Goal: Information Seeking & Learning: Learn about a topic

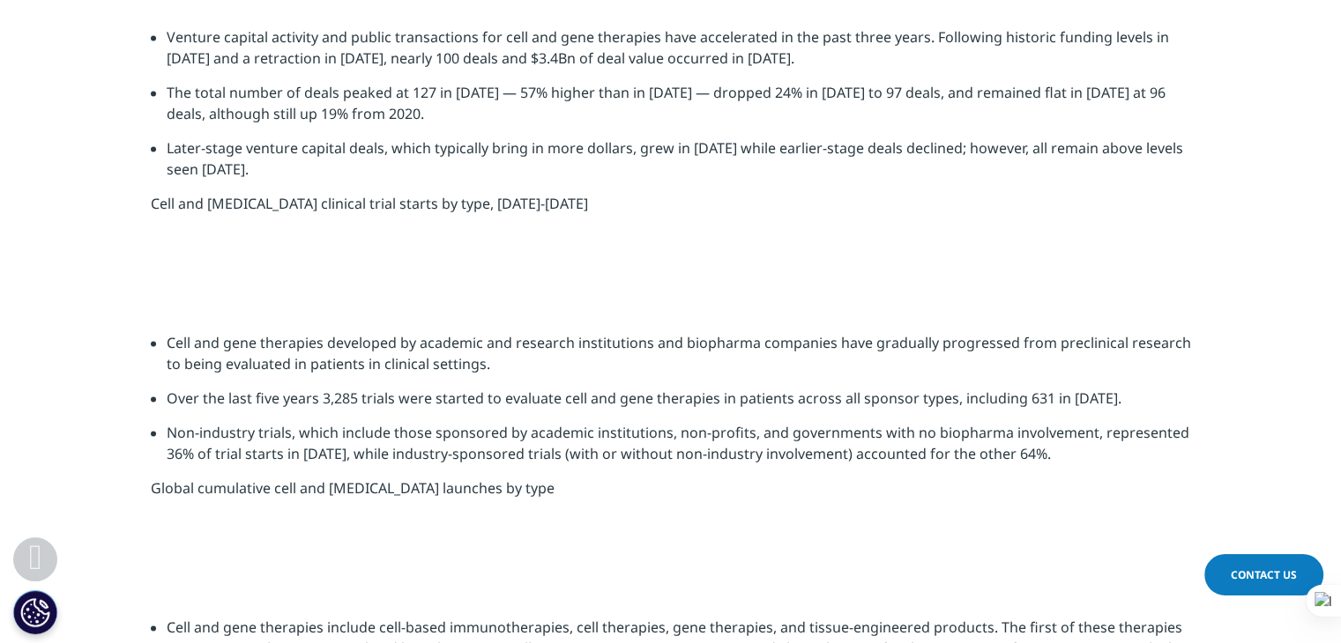
scroll to position [2644, 0]
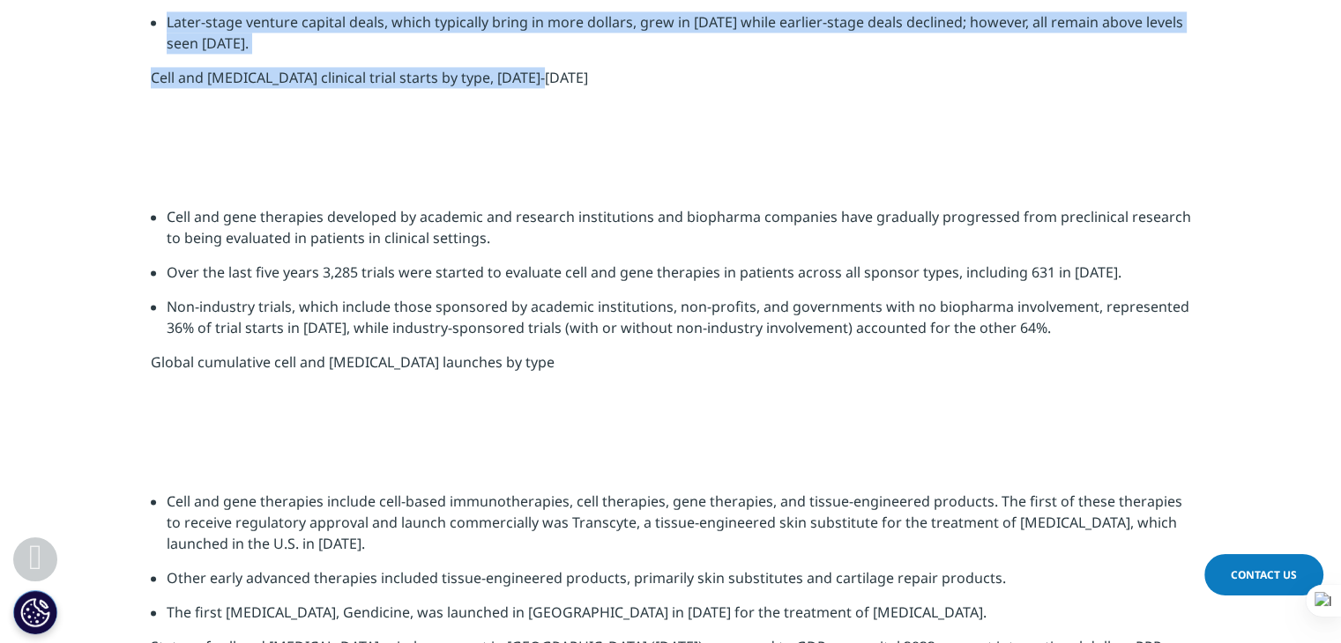
drag, startPoint x: 166, startPoint y: 379, endPoint x: 551, endPoint y: 557, distance: 424.4
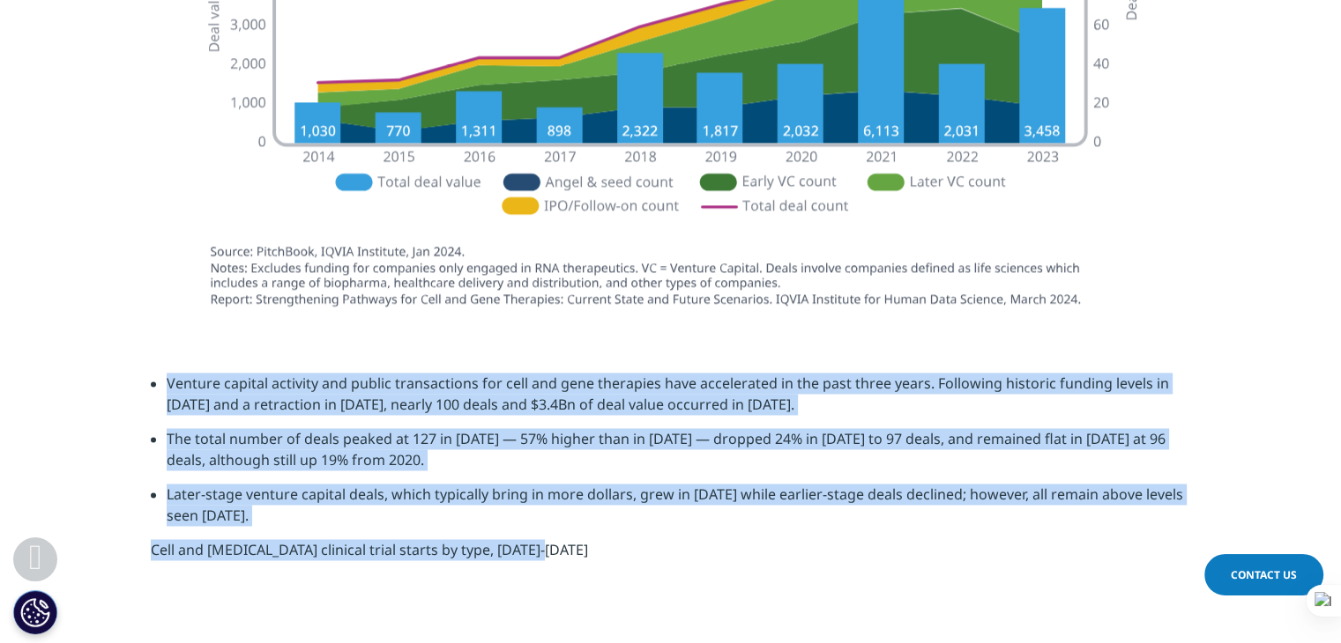
click at [551, 557] on div "Venture capital activity and public transactions for cell and gene therapies ha…" at bounding box center [671, 473] width 1040 height 201
click at [589, 589] on icon at bounding box center [594, 583] width 12 height 12
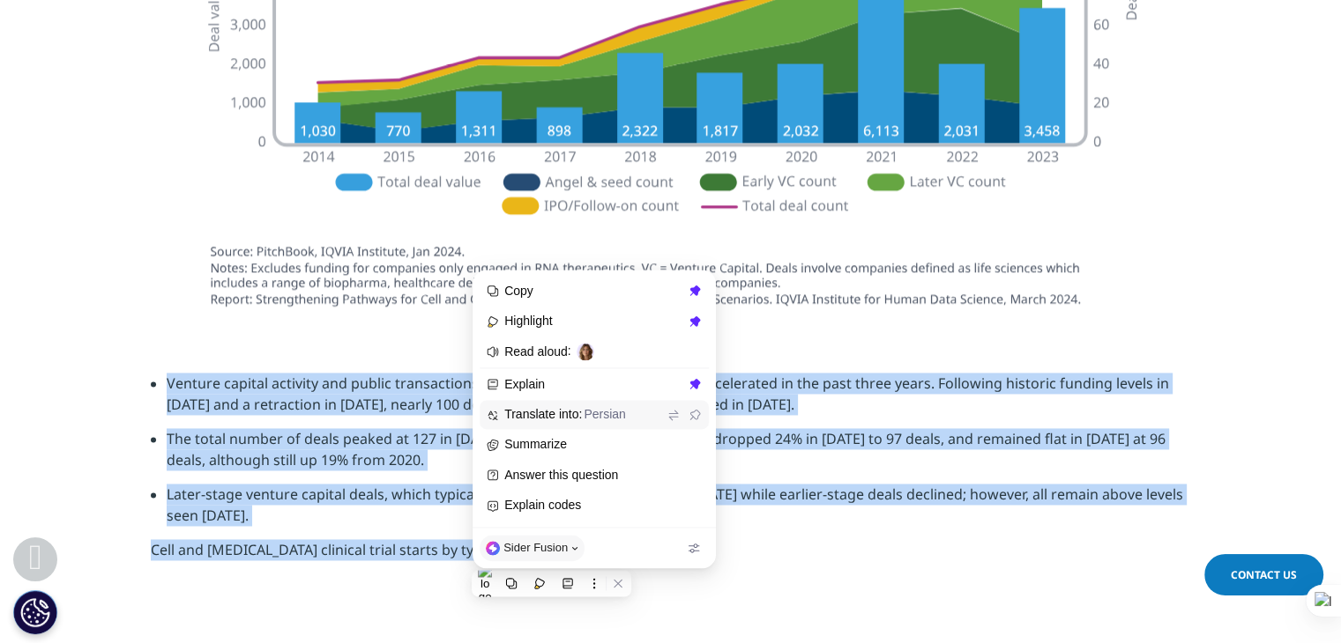
click at [532, 410] on span "Translate into: Persian" at bounding box center [583, 415] width 159 height 16
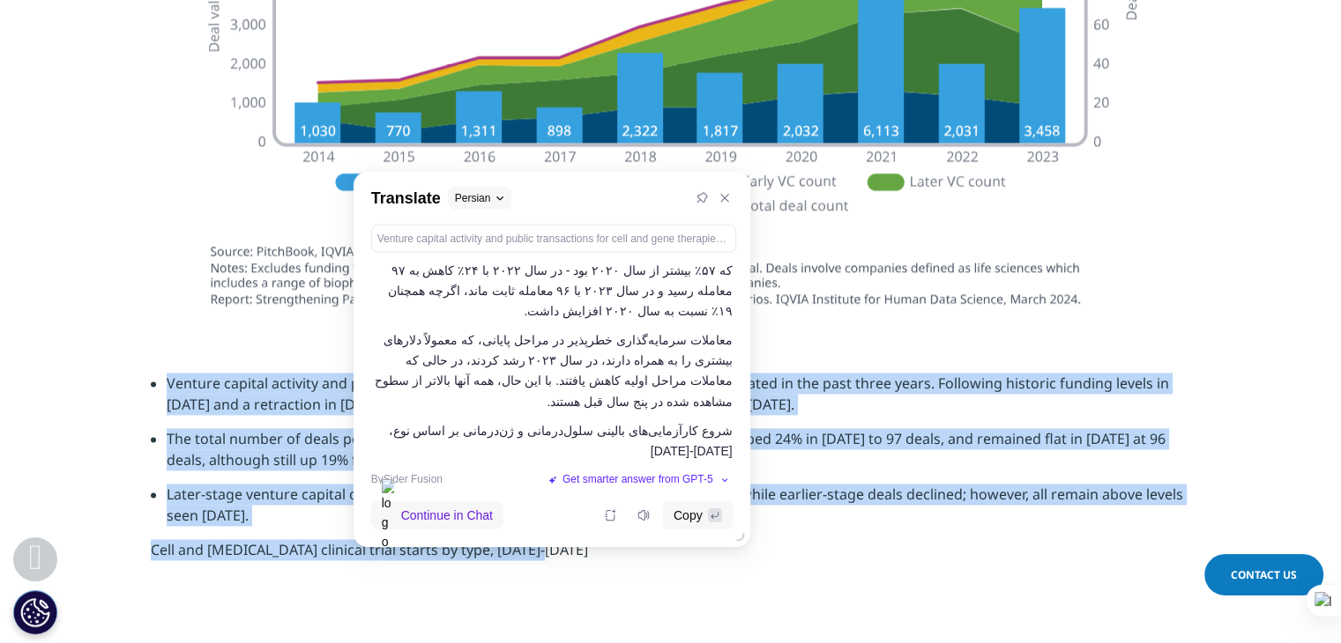
scroll to position [130, 0]
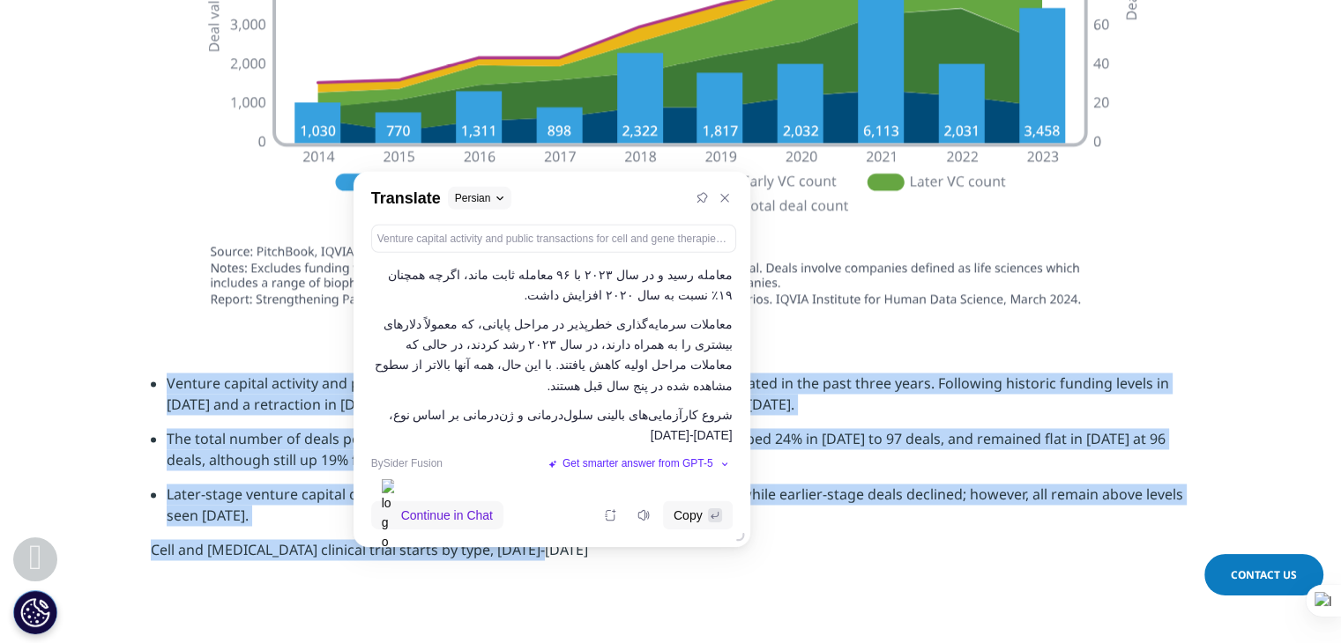
click at [573, 597] on section "Venture capital activity and public transactions for cell and gene therapies ha…" at bounding box center [670, 473] width 1341 height 289
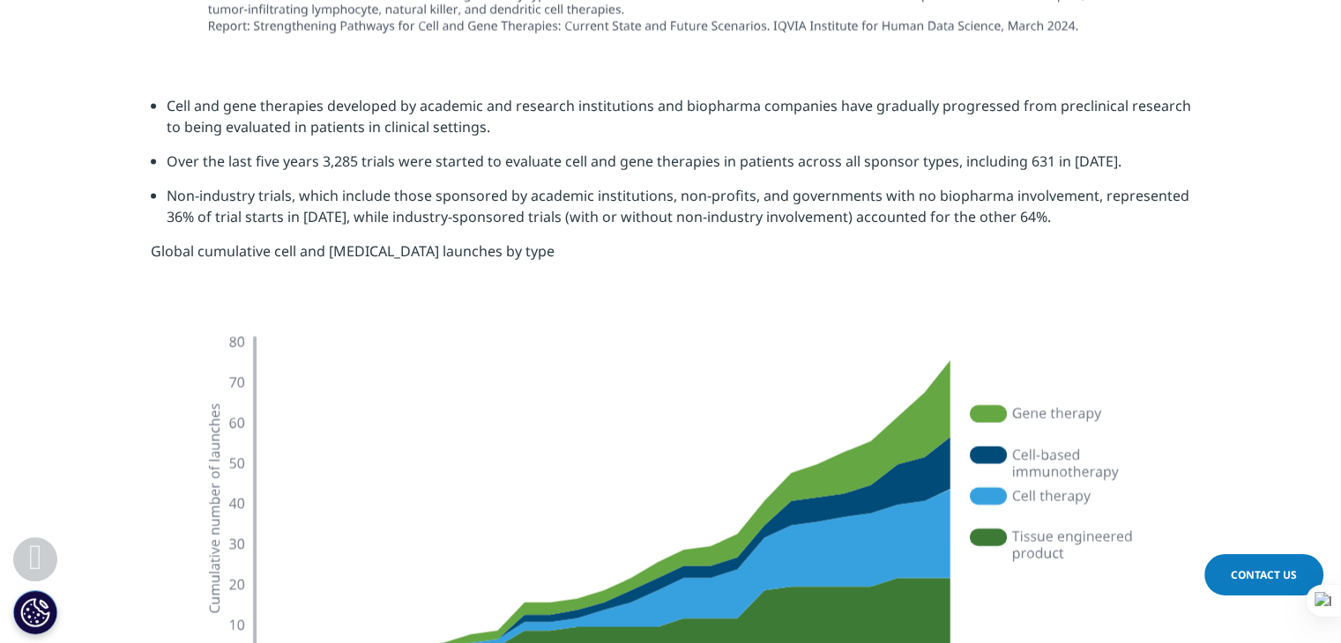
scroll to position [3790, 0]
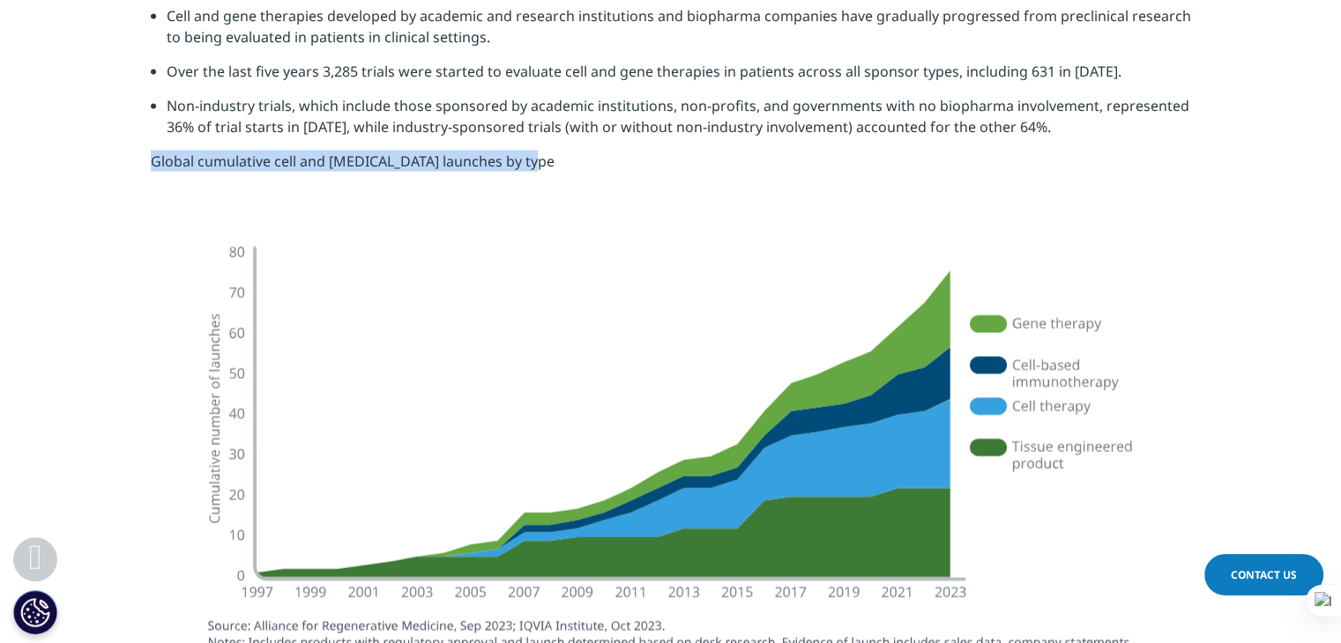
drag, startPoint x: 139, startPoint y: 158, endPoint x: 543, endPoint y: 160, distance: 403.7
click at [543, 160] on section "Cell and gene therapies developed by academic and research institutions and bio…" at bounding box center [670, 95] width 1341 height 268
click at [590, 188] on icon at bounding box center [586, 186] width 12 height 12
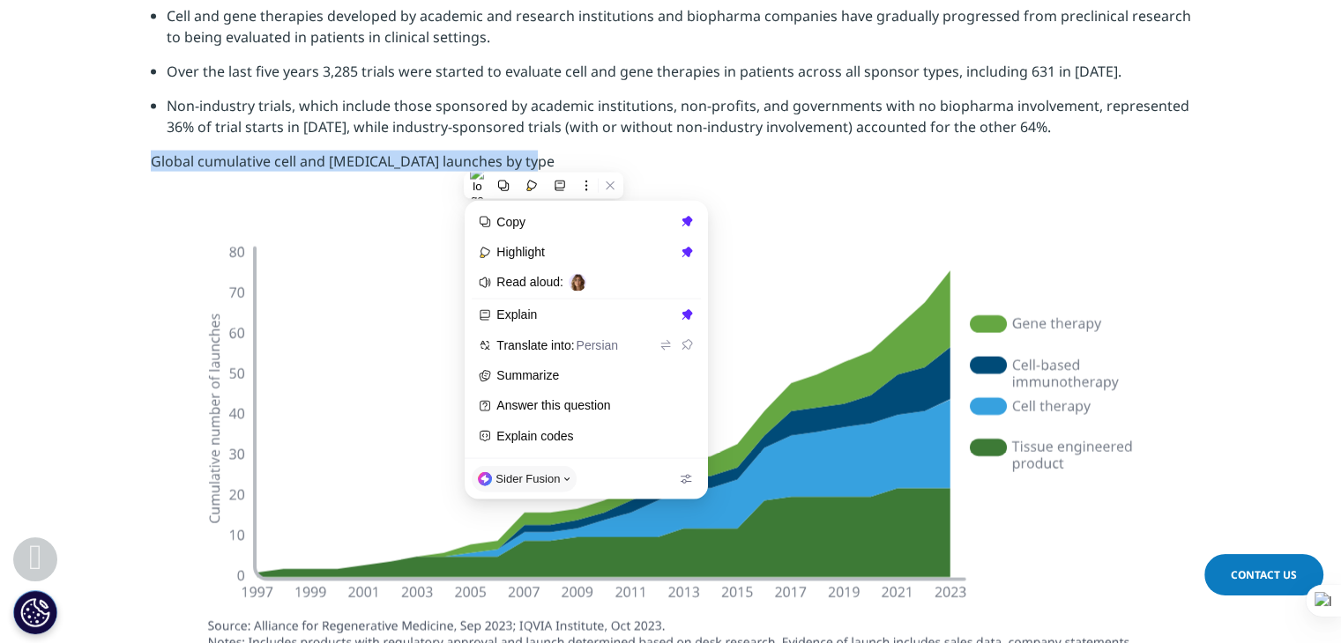
click at [970, 215] on section "Cell and gene therapies developed by academic and research institutions and bio…" at bounding box center [670, 95] width 1341 height 268
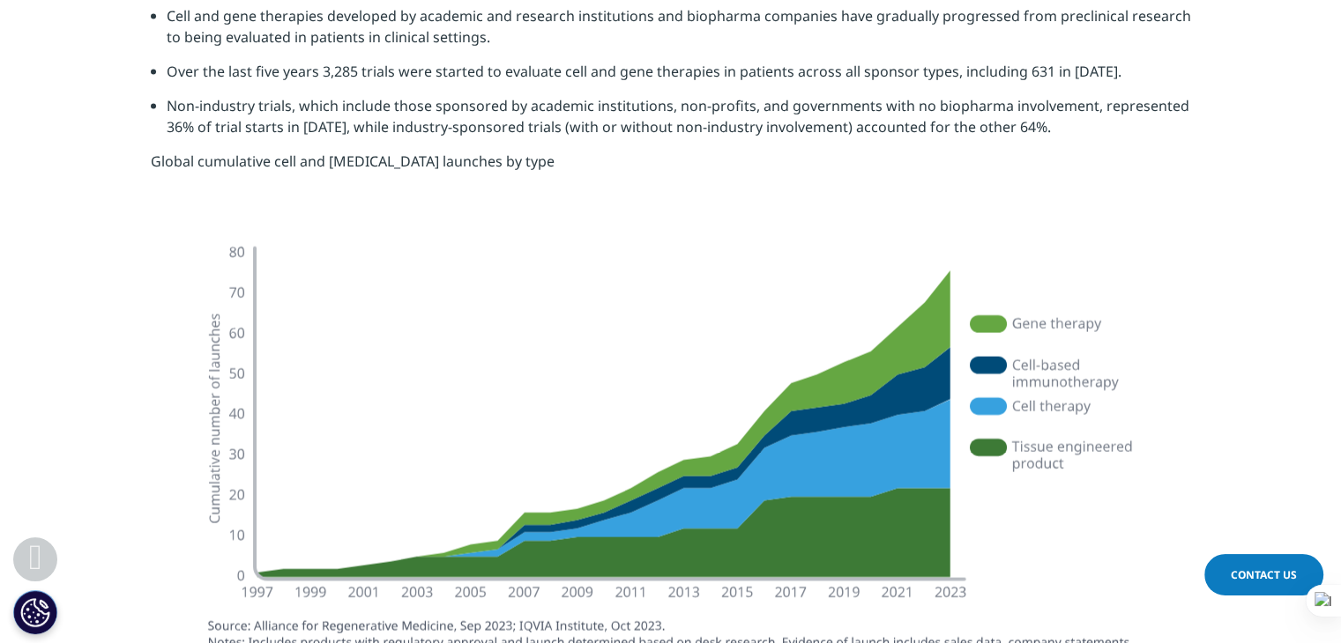
scroll to position [4231, 0]
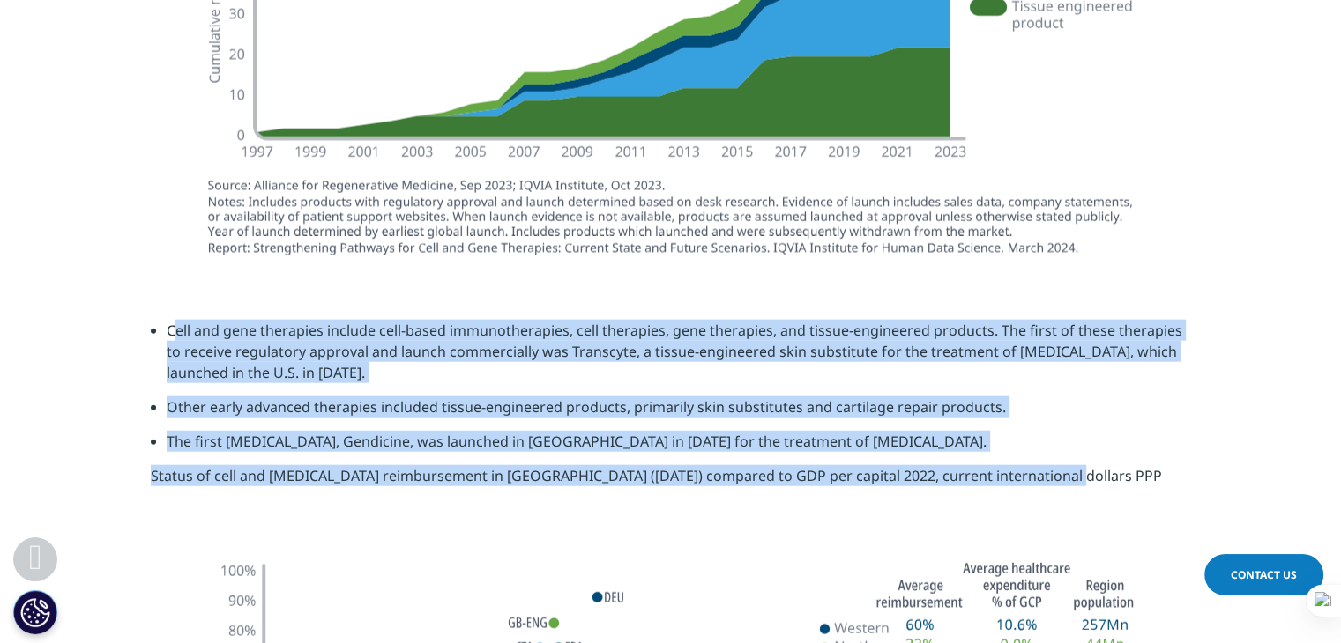
drag, startPoint x: 174, startPoint y: 329, endPoint x: 1129, endPoint y: 478, distance: 967.0
click at [1129, 478] on div "Cell and gene therapies include cell-based immunotherapies, cell therapies, gen…" at bounding box center [671, 410] width 1040 height 180
click at [604, 464] on li "The first [MEDICAL_DATA], Gendicine, was launched in [GEOGRAPHIC_DATA] in [DATE…" at bounding box center [679, 448] width 1024 height 34
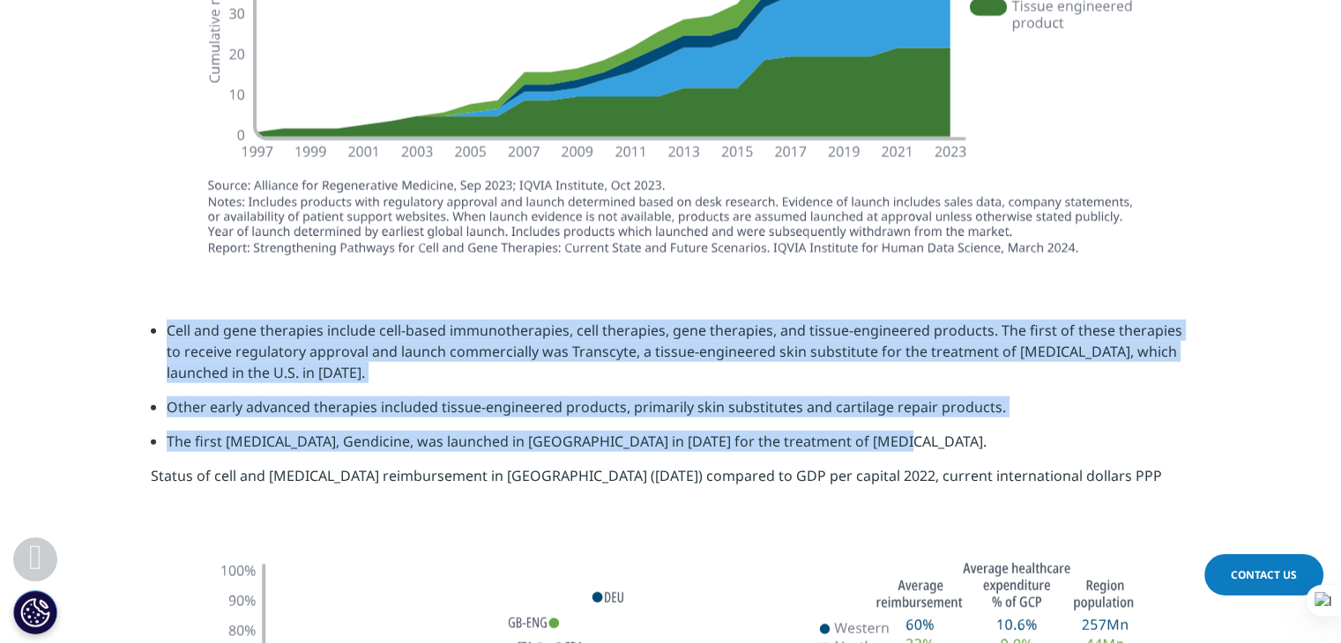
drag, startPoint x: 162, startPoint y: 322, endPoint x: 888, endPoint y: 455, distance: 737.5
click at [888, 455] on ul "Cell and gene therapies include cell-based immunotherapies, cell therapies, gen…" at bounding box center [671, 392] width 1040 height 145
click at [933, 484] on icon at bounding box center [931, 481] width 12 height 12
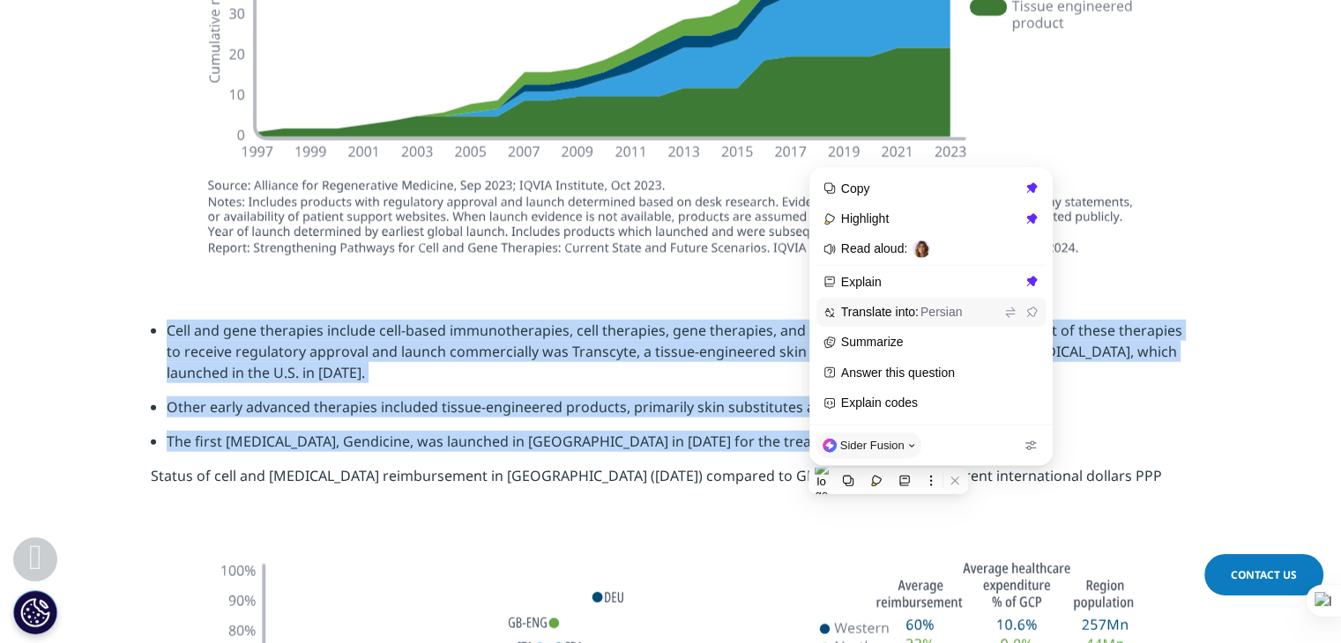
click at [934, 310] on span "Persian" at bounding box center [940, 312] width 41 height 14
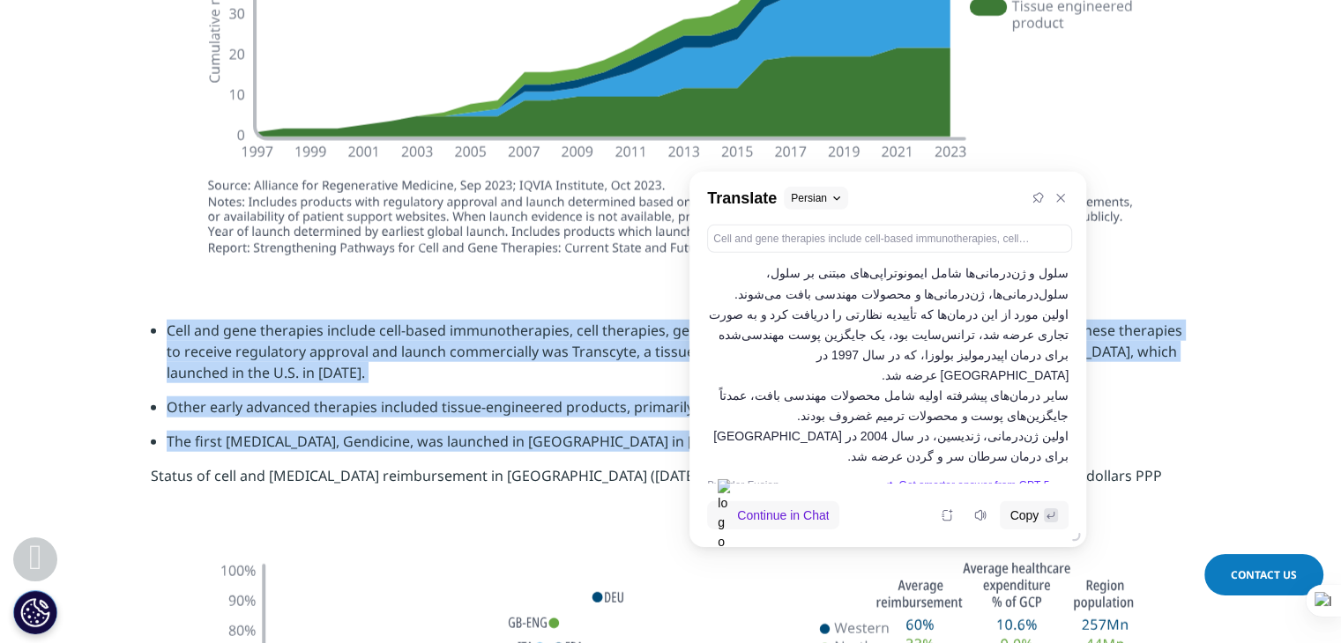
click at [457, 313] on section "Cell and gene therapies include cell-based immunotherapies, cell therapies, gen…" at bounding box center [670, 410] width 1341 height 268
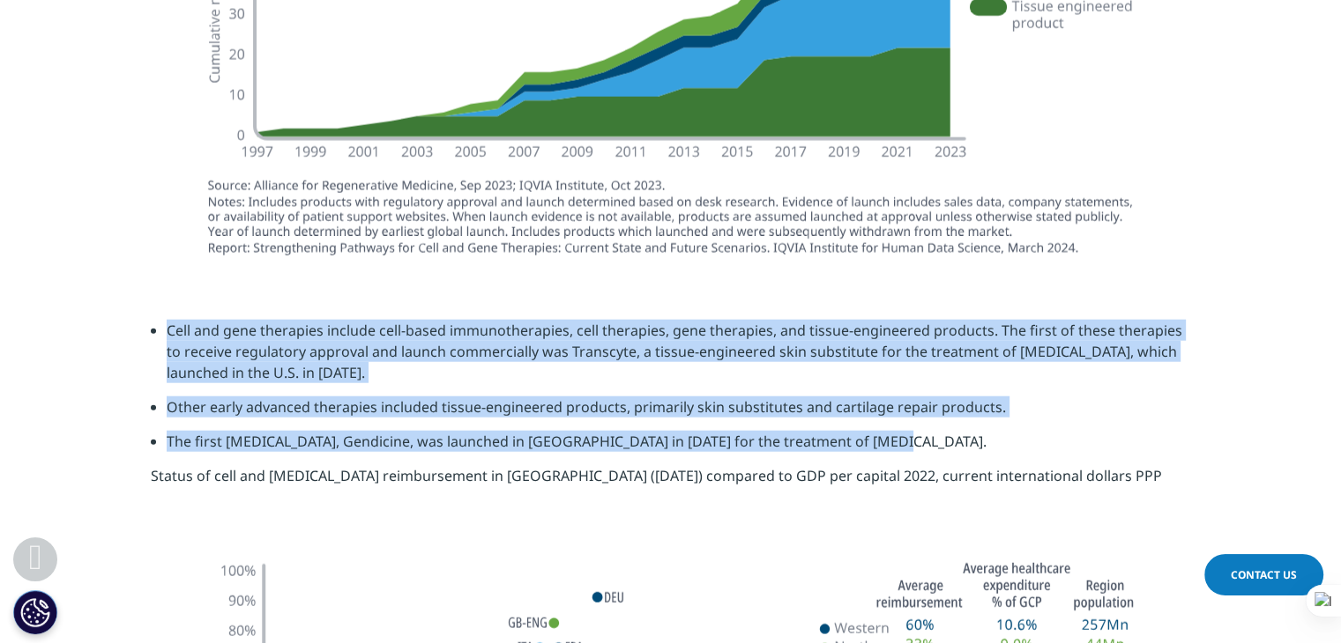
click at [658, 237] on img at bounding box center [670, 30] width 987 height 484
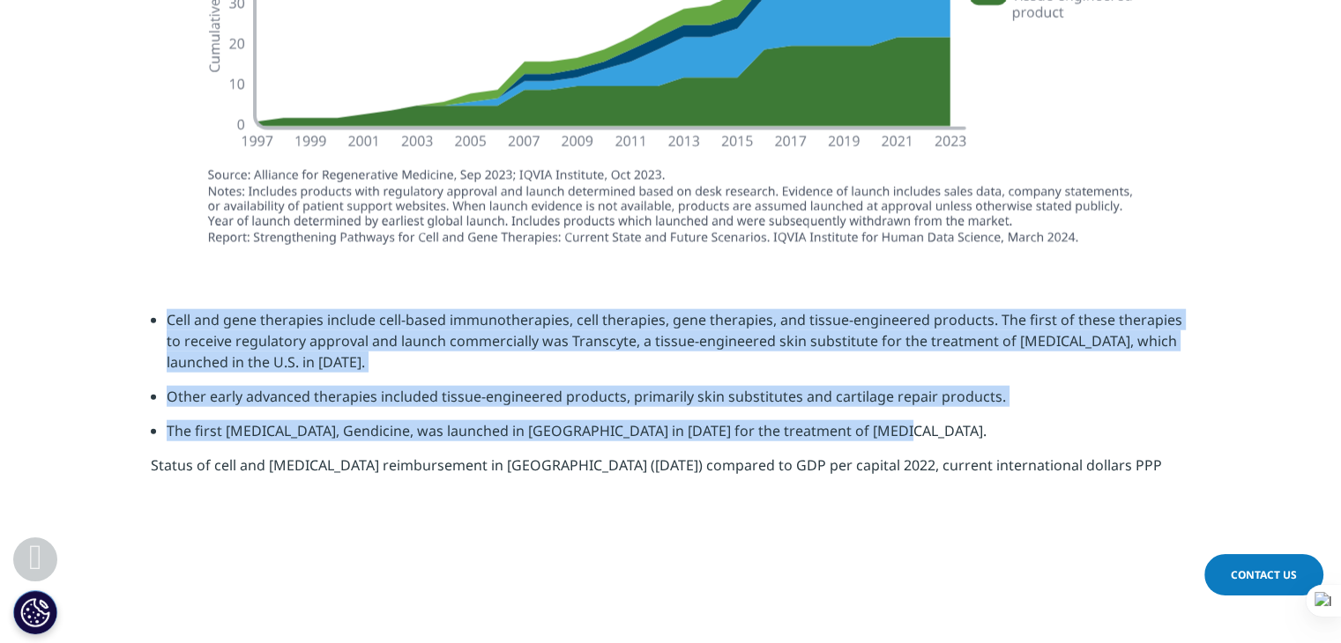
scroll to position [4407, 0]
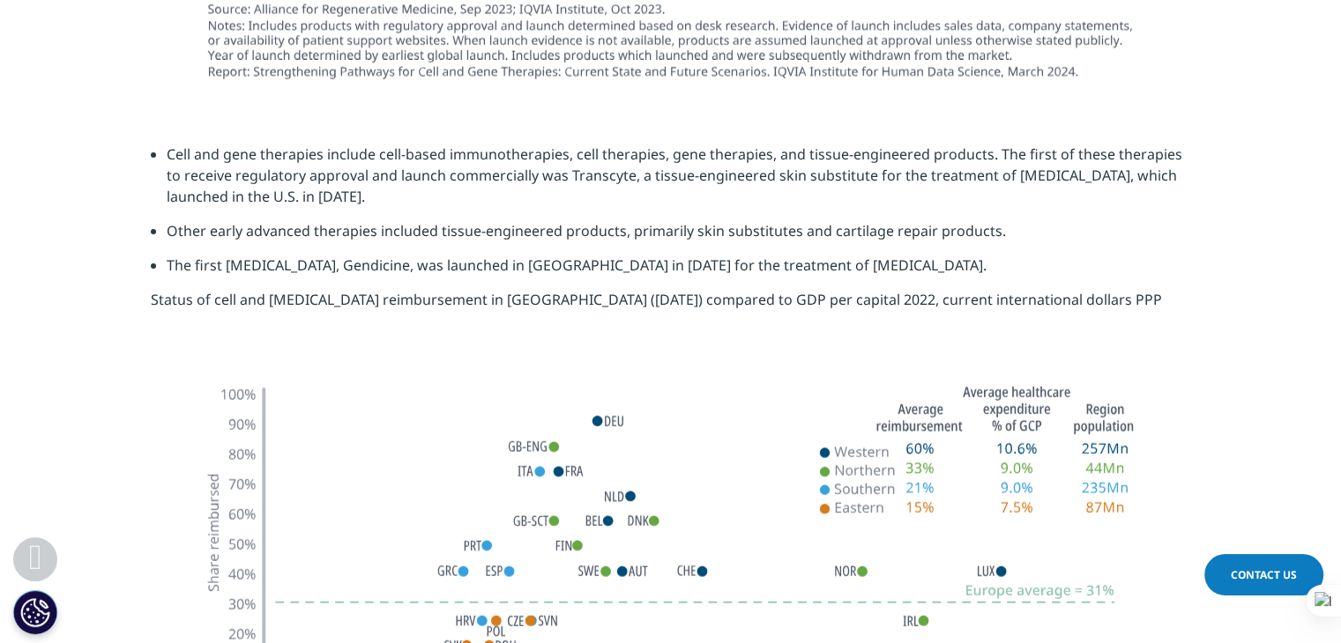
drag, startPoint x: 302, startPoint y: 297, endPoint x: 525, endPoint y: 130, distance: 278.4
click at [525, 130] on section "Cell and gene therapies include cell-based immunotherapies, cell therapies, gen…" at bounding box center [670, 234] width 1341 height 268
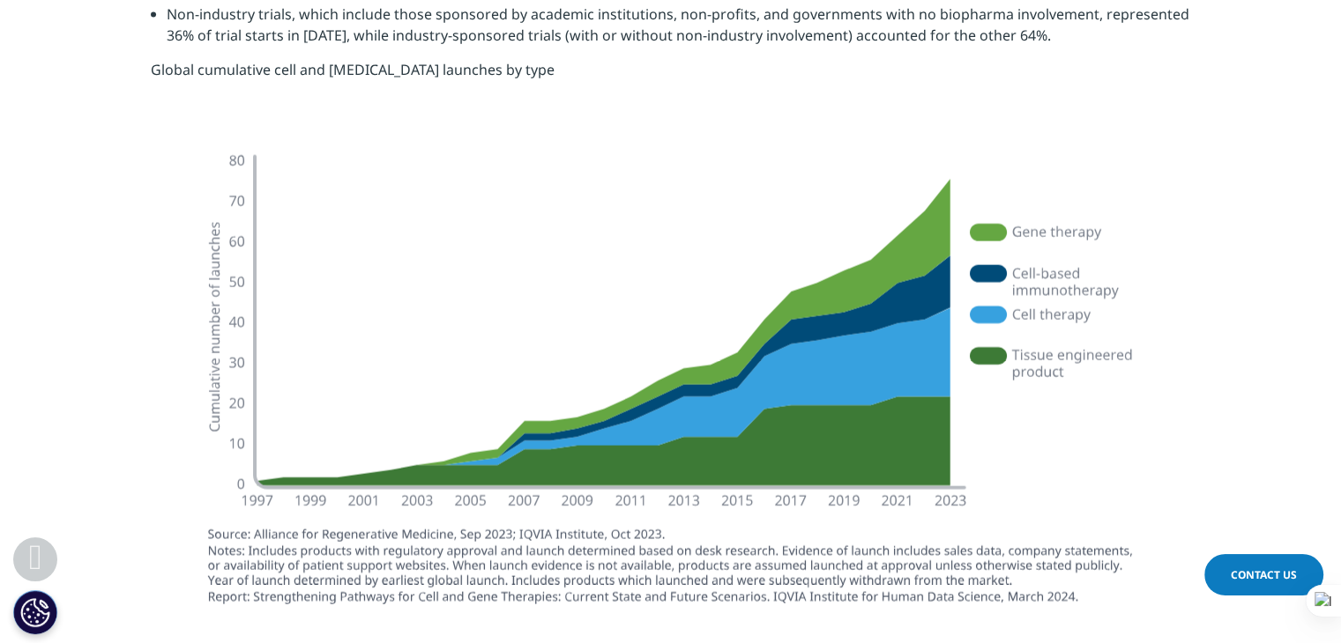
scroll to position [3878, 0]
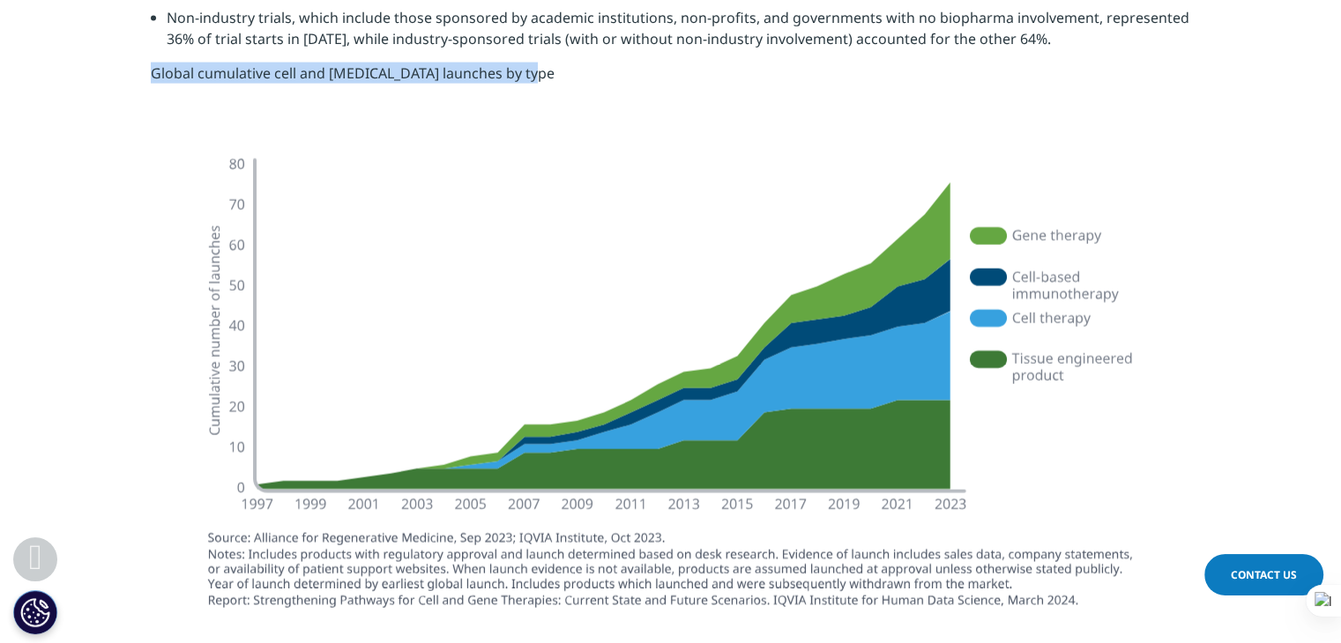
drag, startPoint x: 148, startPoint y: 71, endPoint x: 536, endPoint y: 71, distance: 387.8
click at [536, 71] on section "Cell and gene therapies developed by academic and research institutions and bio…" at bounding box center [670, 7] width 1341 height 268
click at [581, 95] on icon at bounding box center [579, 98] width 12 height 12
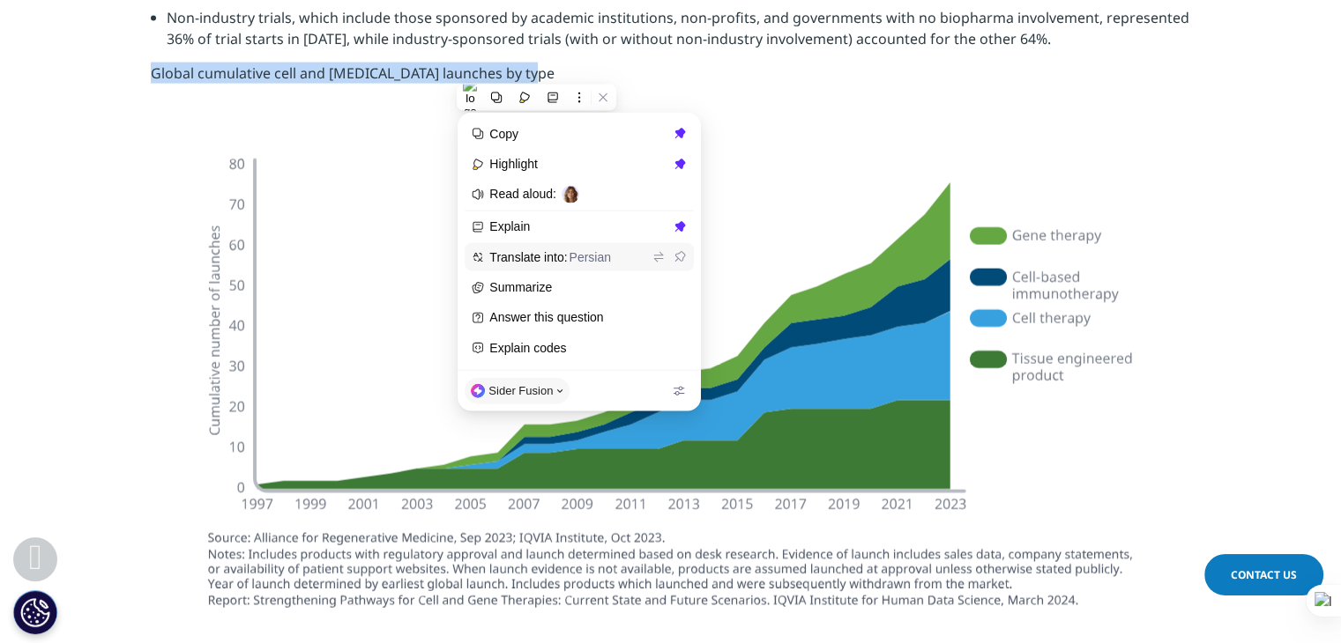
click at [546, 258] on span "Translate into: Persian" at bounding box center [568, 258] width 159 height 16
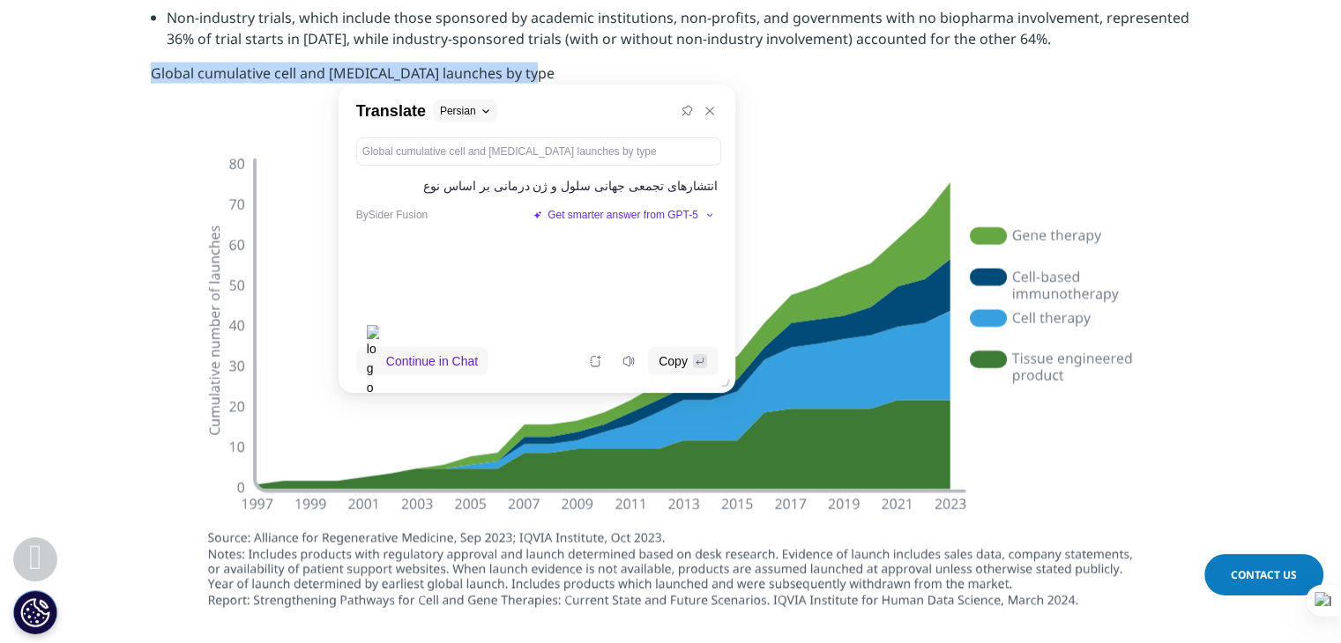
click at [774, 103] on section "Cell and gene therapies developed by academic and research institutions and bio…" at bounding box center [670, 7] width 1341 height 268
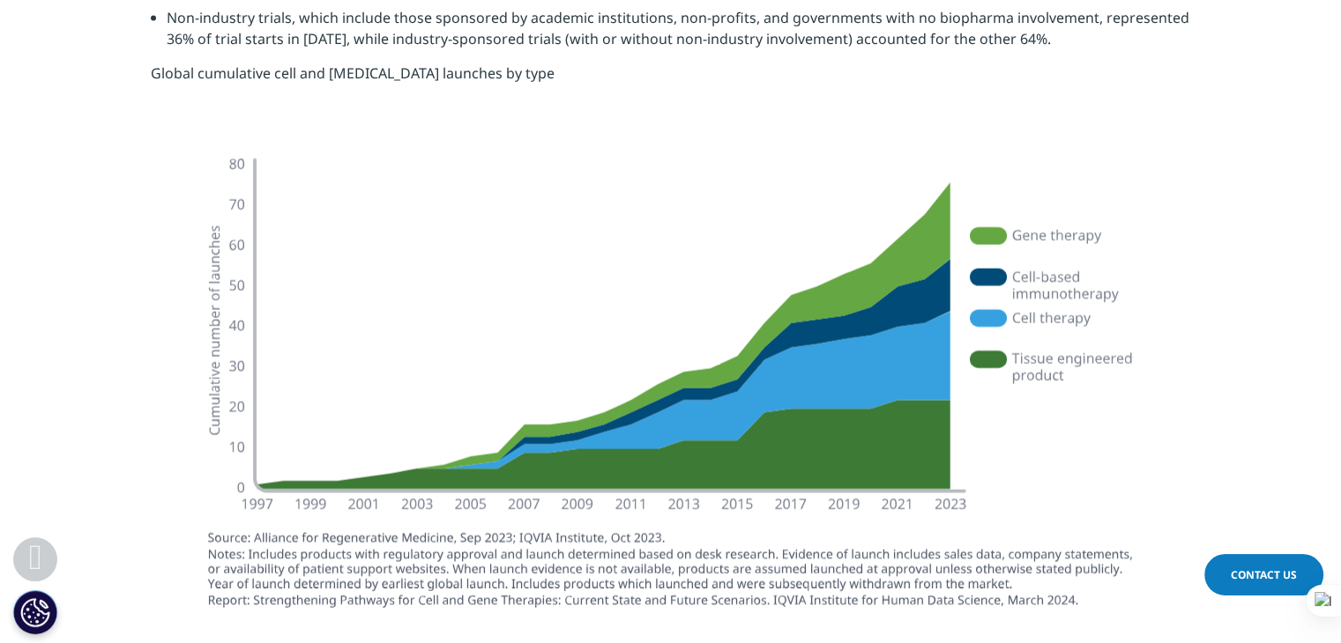
drag, startPoint x: 163, startPoint y: 301, endPoint x: 84, endPoint y: 292, distance: 79.9
click at [84, 292] on section at bounding box center [670, 384] width 1341 height 487
click at [167, 477] on div at bounding box center [671, 384] width 1040 height 487
drag, startPoint x: 147, startPoint y: 71, endPoint x: 539, endPoint y: 93, distance: 392.9
click at [539, 93] on section "Cell and gene therapies developed by academic and research institutions and bio…" at bounding box center [670, 7] width 1341 height 268
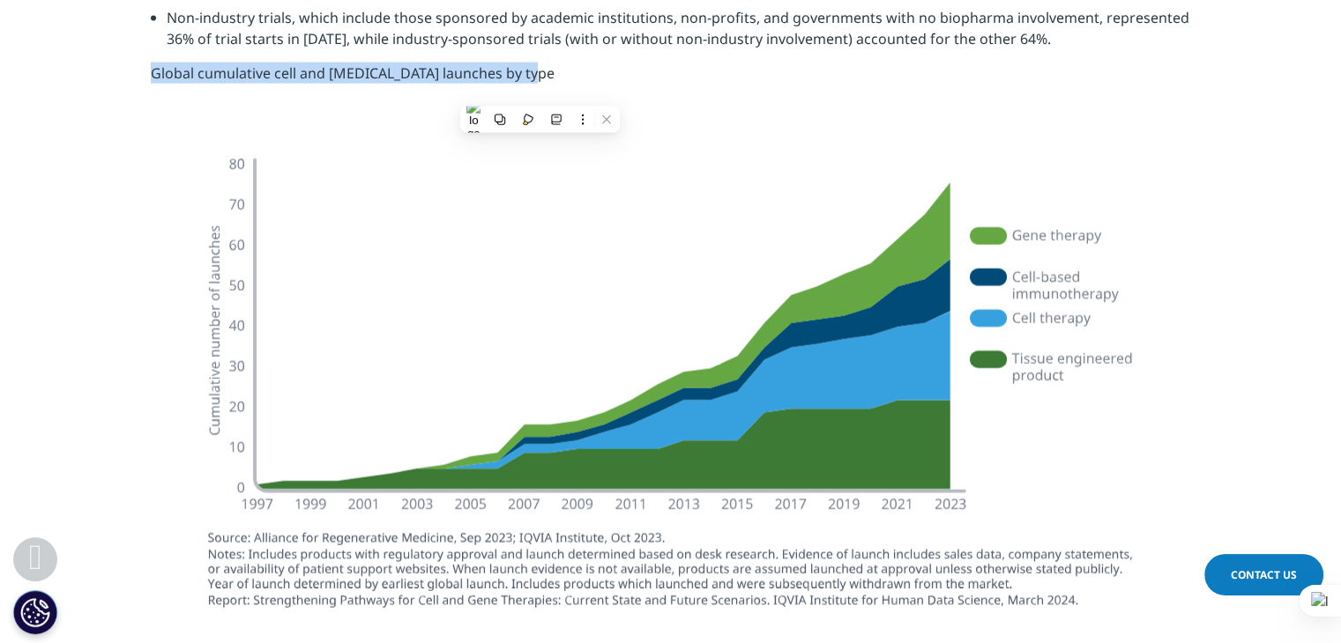
copy p "Global cumulative cell and [MEDICAL_DATA] launches by type"
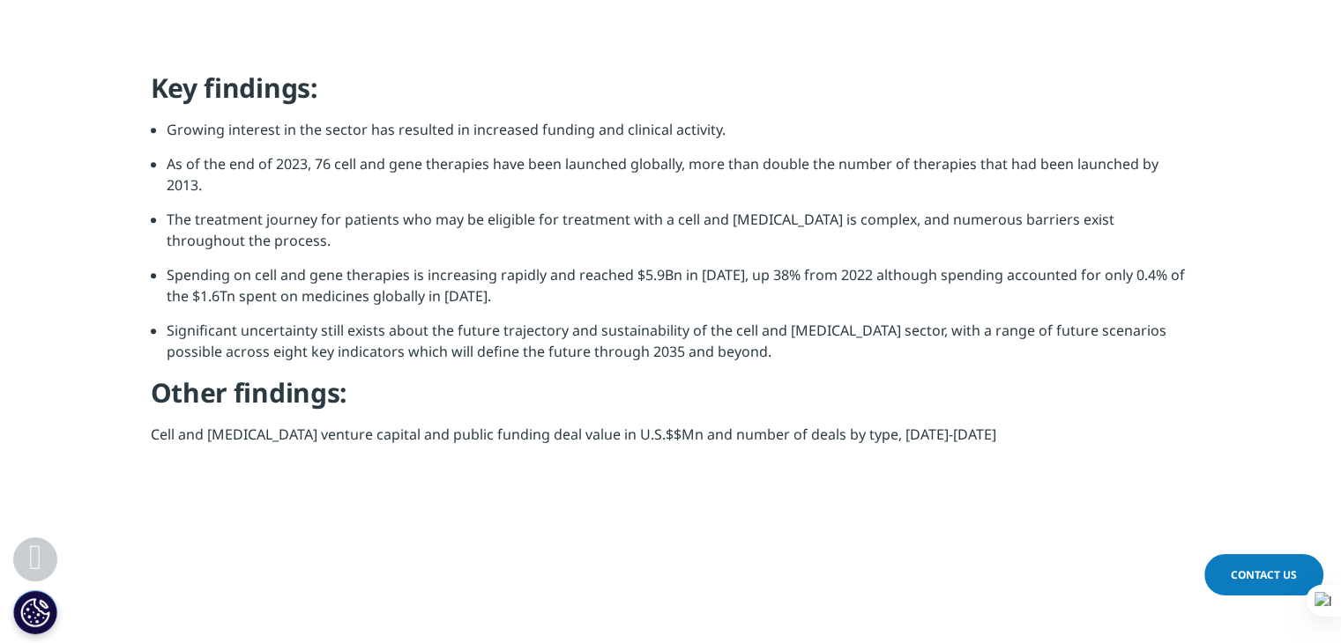
scroll to position [1851, 0]
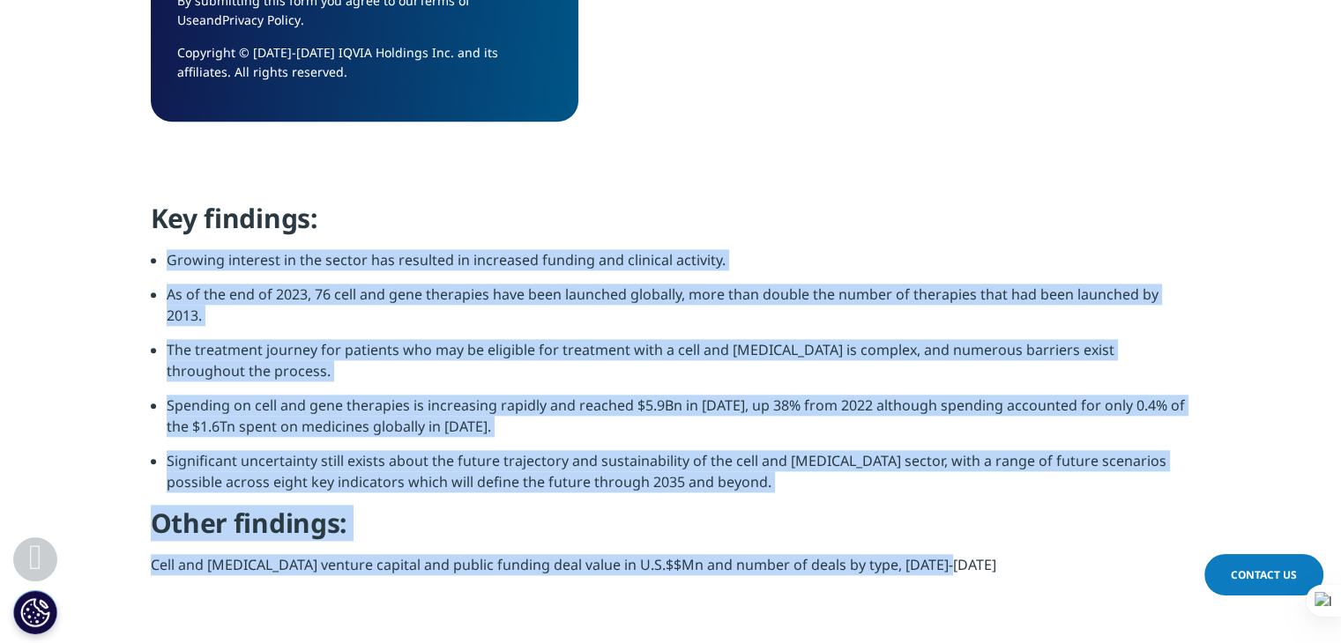
drag, startPoint x: 167, startPoint y: 261, endPoint x: 979, endPoint y: 610, distance: 883.7
click at [979, 610] on section "Key findings: Growing interest in the sector has resulted in increased funding …" at bounding box center [670, 417] width 1341 height 432
click at [1022, 583] on icon at bounding box center [1022, 577] width 12 height 12
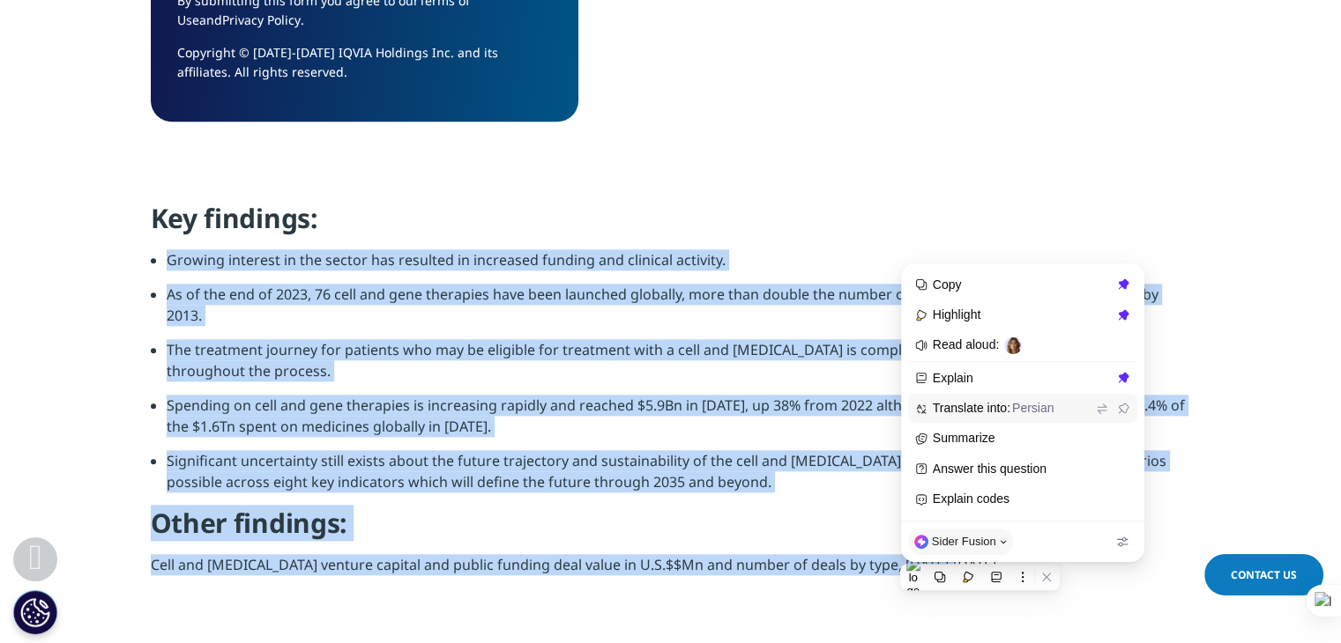
click at [963, 398] on span "Translate into: Persian" at bounding box center [1024, 408] width 219 height 21
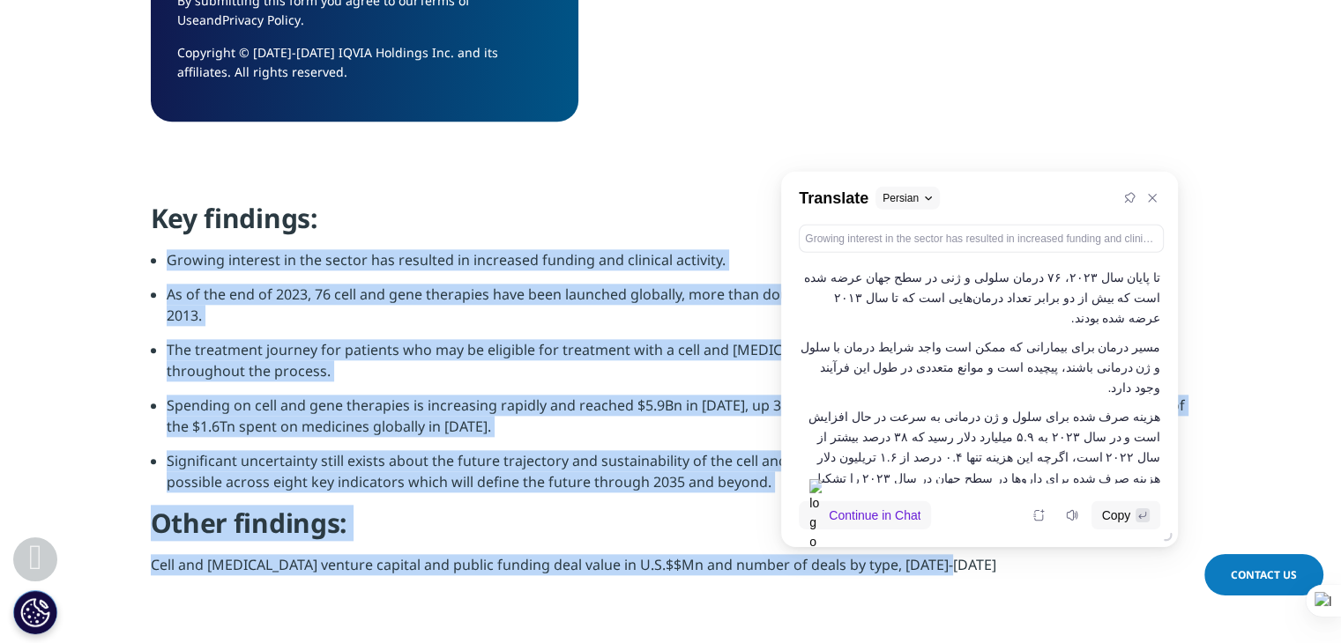
scroll to position [0, 0]
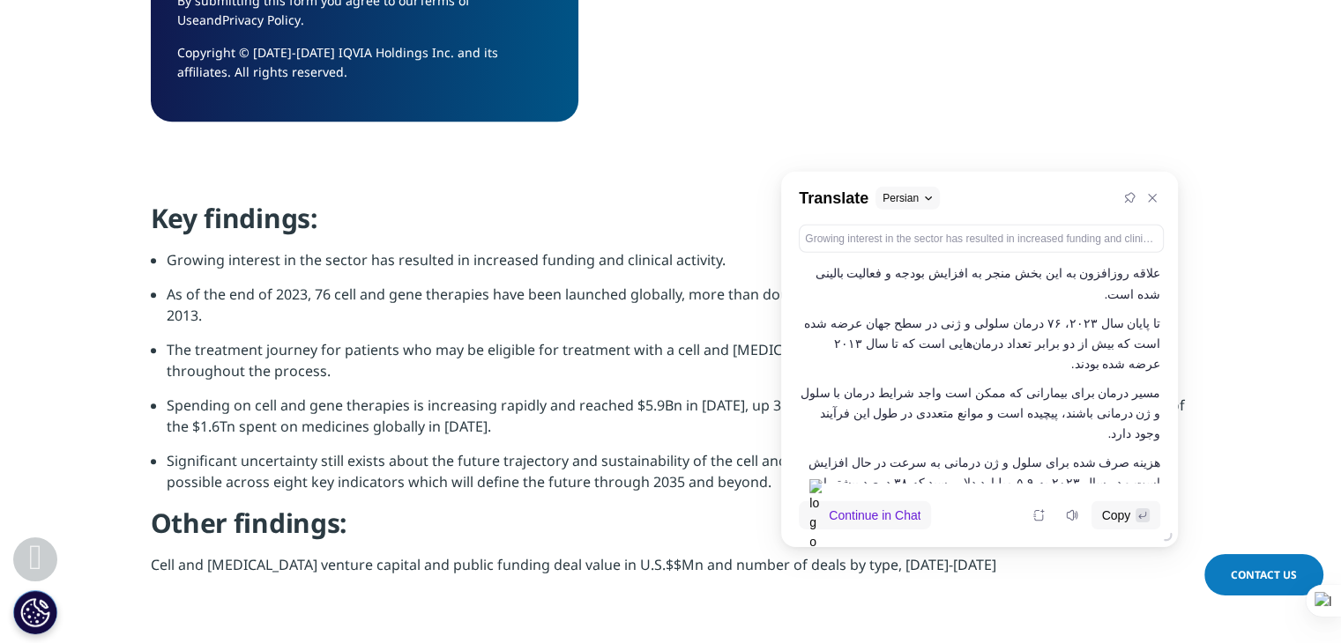
drag, startPoint x: 1153, startPoint y: 322, endPoint x: 1093, endPoint y: 369, distance: 76.5
click at [1093, 369] on p "تا پایان سال ۲۰۲۳، ۷۶ درمان سلولی و ژنی در سطح جهان عرضه شده است که بیش از دو ب…" at bounding box center [979, 343] width 361 height 61
drag, startPoint x: 1097, startPoint y: 364, endPoint x: 1164, endPoint y: 322, distance: 78.5
click at [1164, 322] on div "علاقه روزافزون به این بخش منجر به افزایش بودجه و فعالیت بالینی شده است. تا پایا…" at bounding box center [981, 374] width 365 height 220
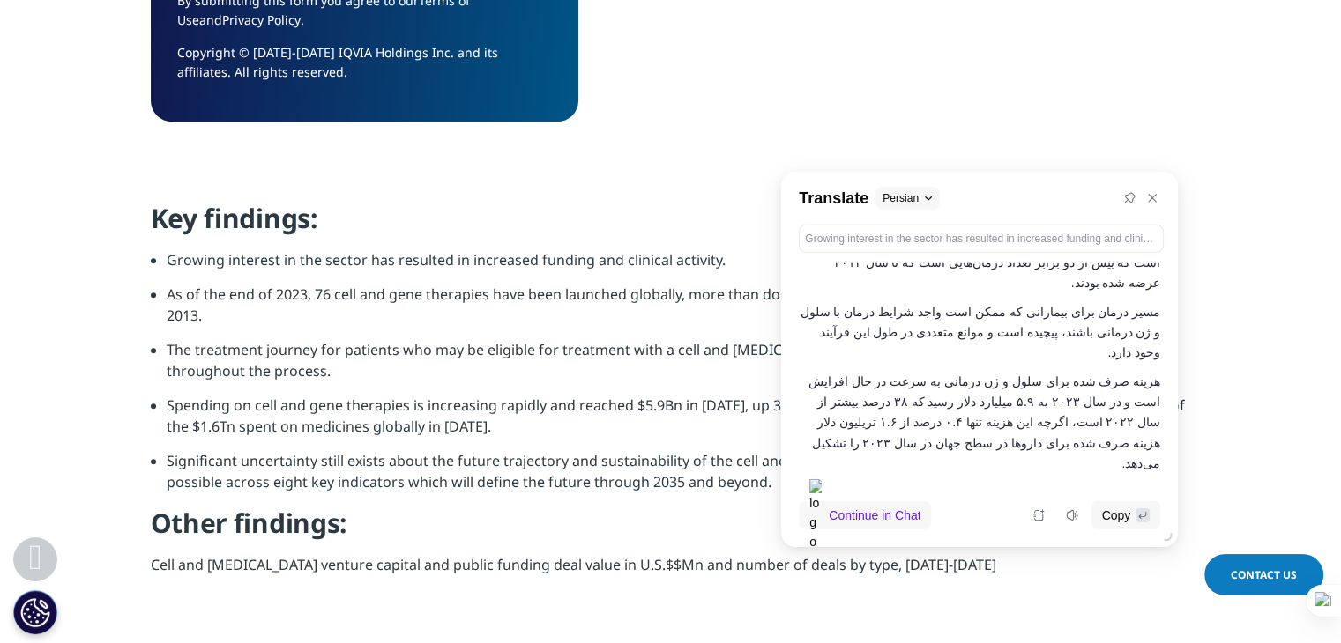
scroll to position [169, 0]
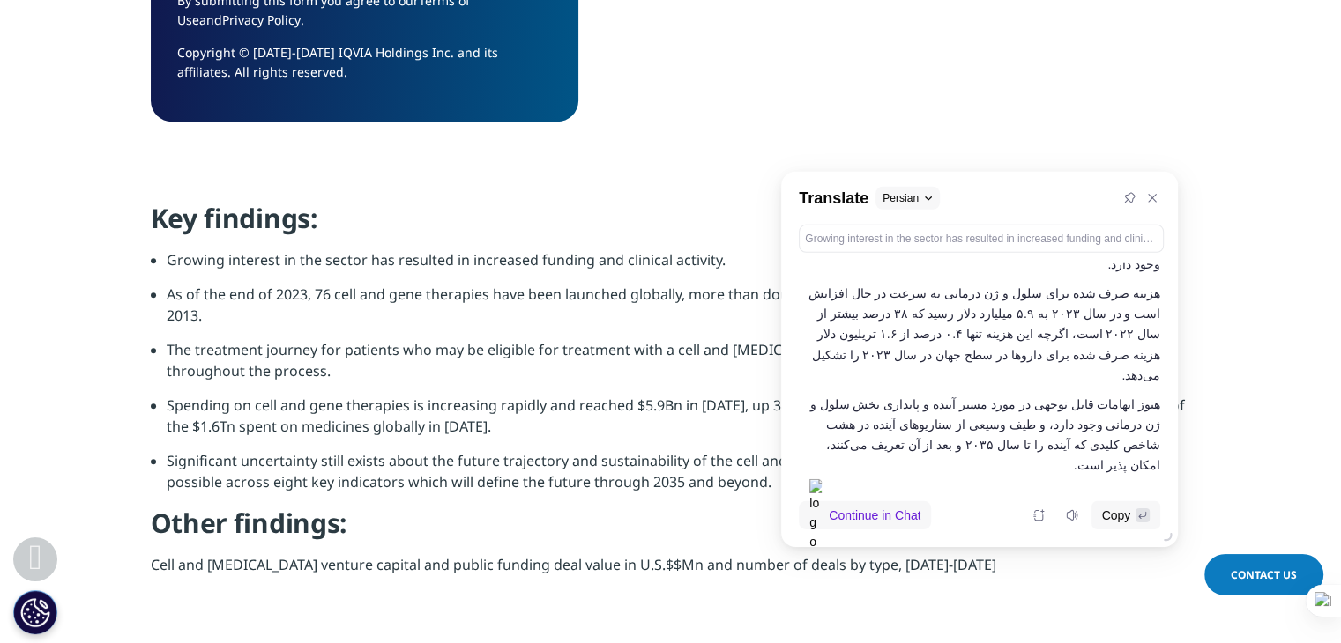
drag, startPoint x: 1156, startPoint y: 295, endPoint x: 804, endPoint y: 350, distance: 356.8
click at [804, 350] on p "هزینه صرف شده برای سلول و ژن درمانی به سرعت در حال افزایش است و در سال ۲۰۲۳ به …" at bounding box center [979, 334] width 361 height 101
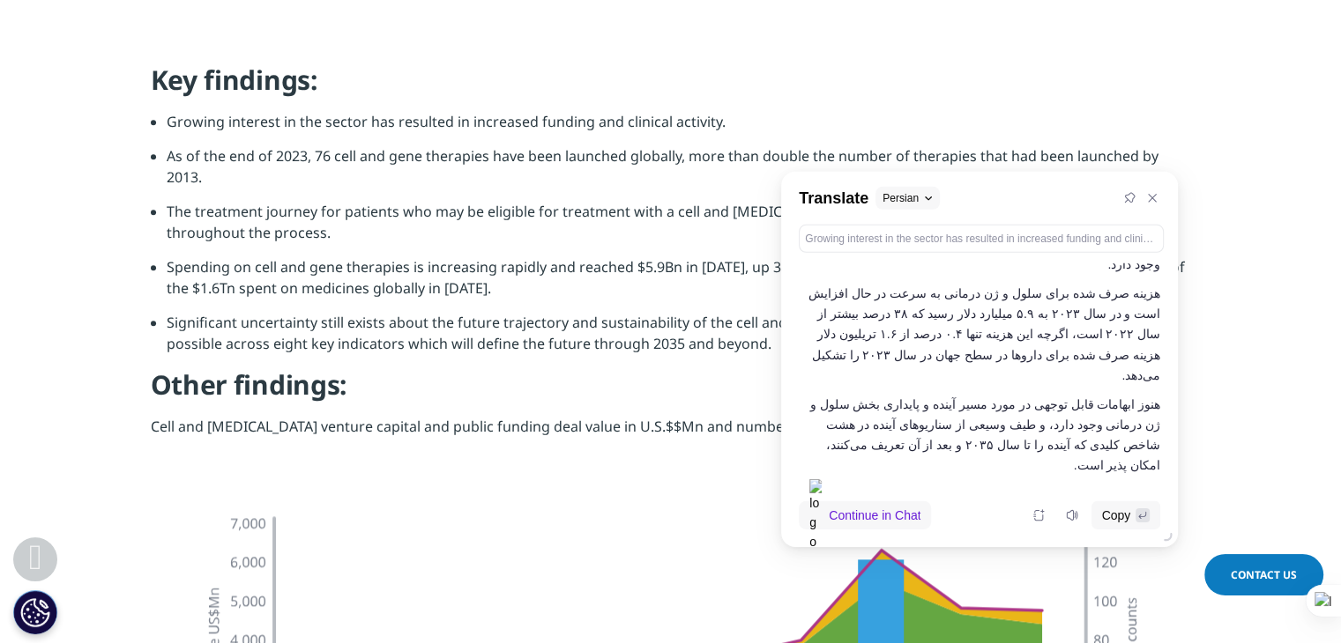
scroll to position [2027, 0]
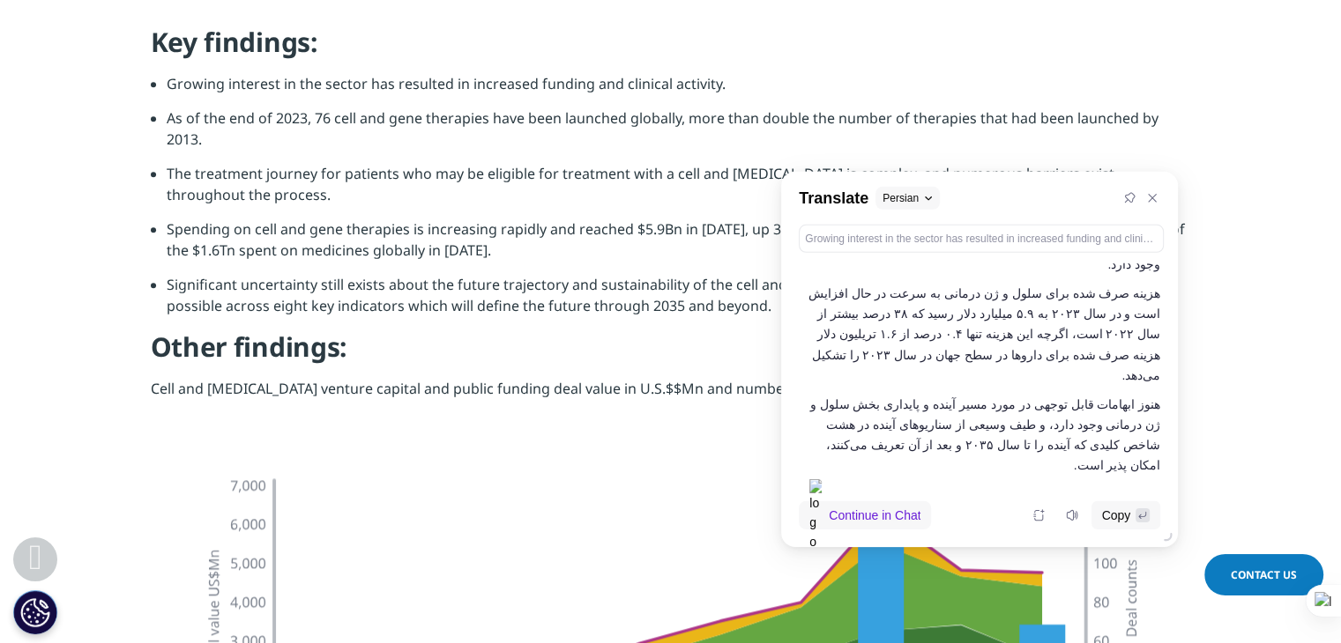
click at [525, 234] on li "Spending on cell and gene therapies is increasing rapidly and reached $5.9Bn in…" at bounding box center [679, 247] width 1024 height 56
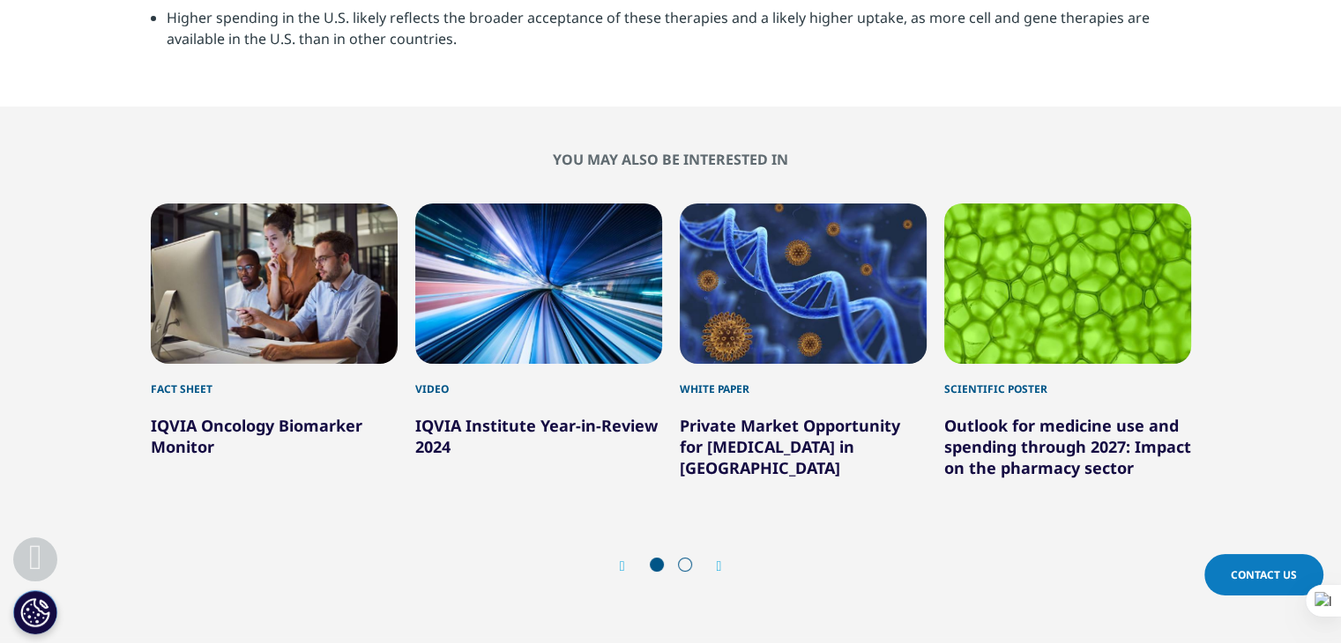
scroll to position [5906, 0]
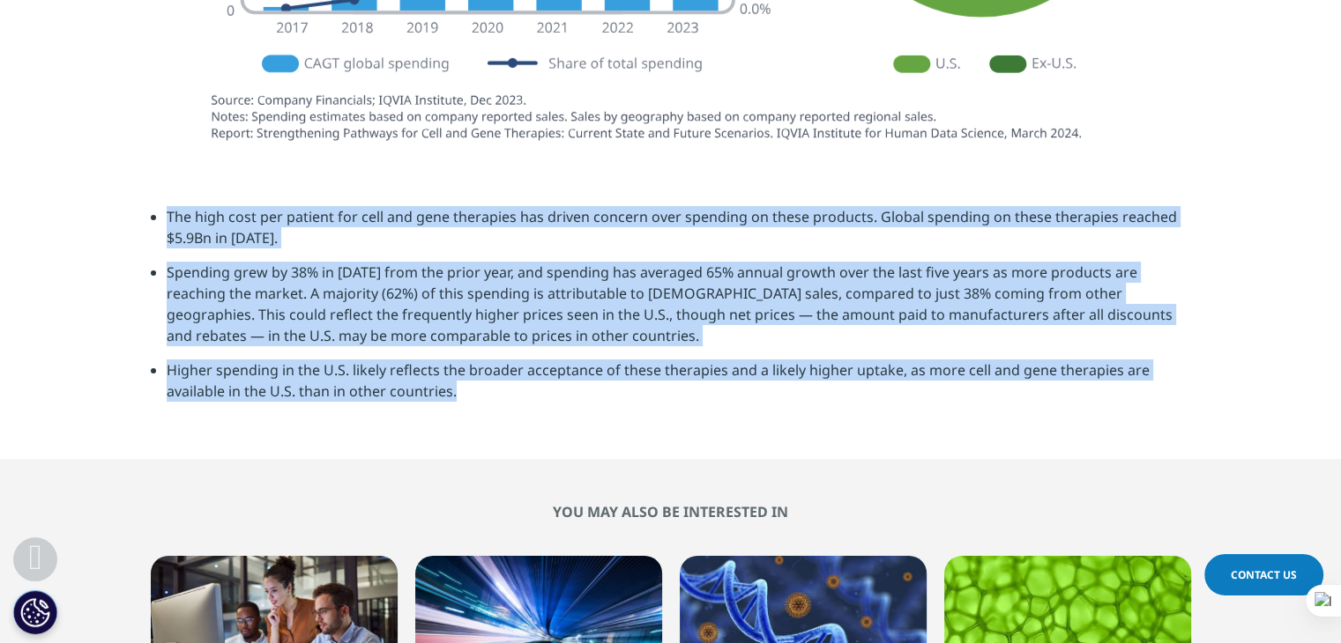
drag, startPoint x: 147, startPoint y: 206, endPoint x: 481, endPoint y: 422, distance: 397.8
click at [481, 422] on section "The high cost per patient for cell and gene therapies has driven concern over s…" at bounding box center [670, 310] width 1341 height 297
click at [518, 450] on icon at bounding box center [524, 448] width 12 height 12
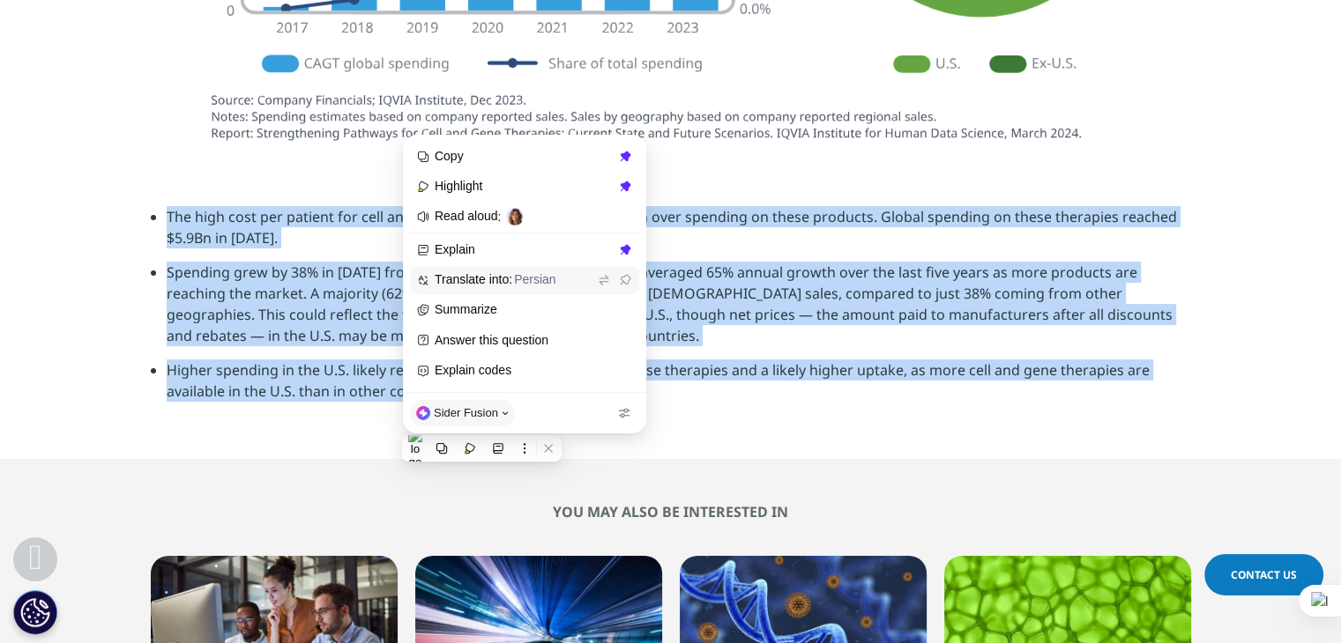
click at [470, 279] on span "Translate into: Persian" at bounding box center [514, 280] width 159 height 16
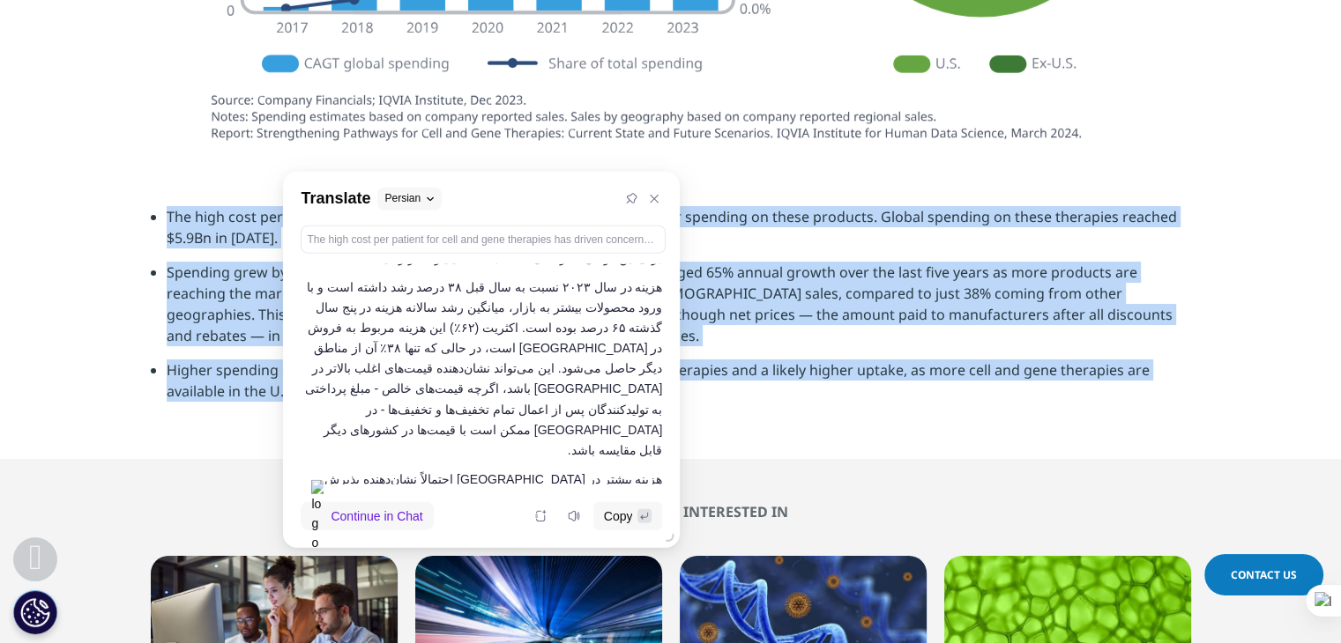
scroll to position [0, 0]
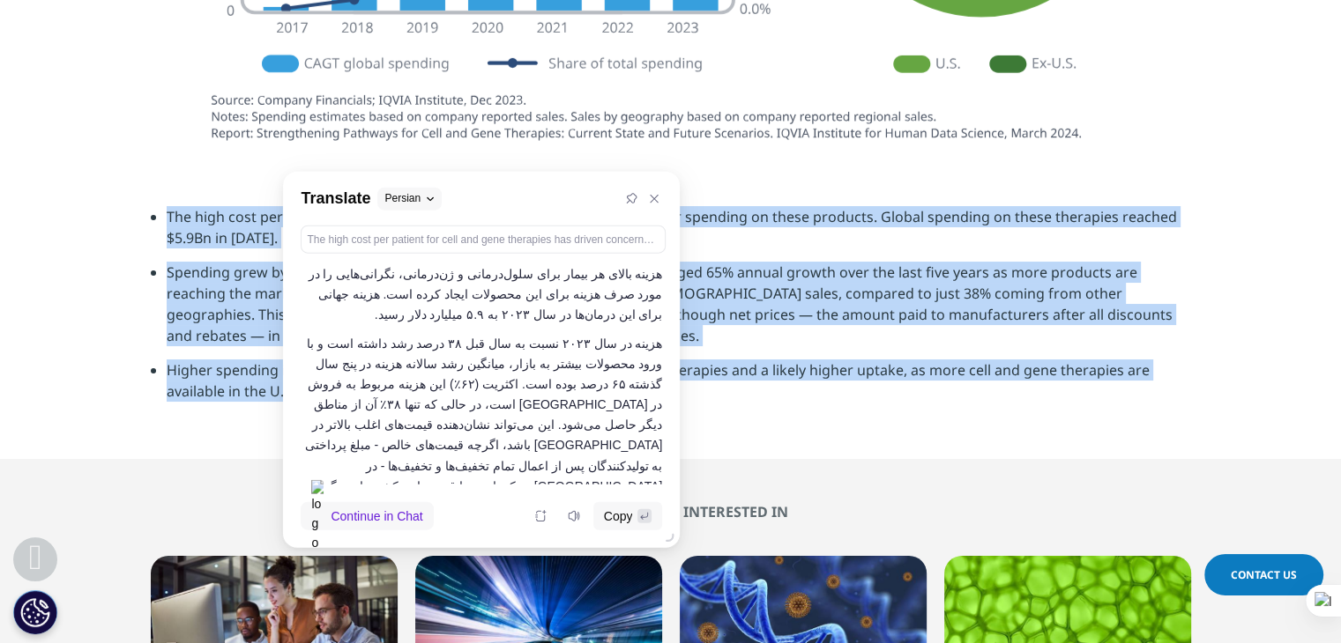
click at [786, 304] on li "Spending grew by 38% in [DATE] from the prior year, and spending has averaged 6…" at bounding box center [679, 311] width 1024 height 98
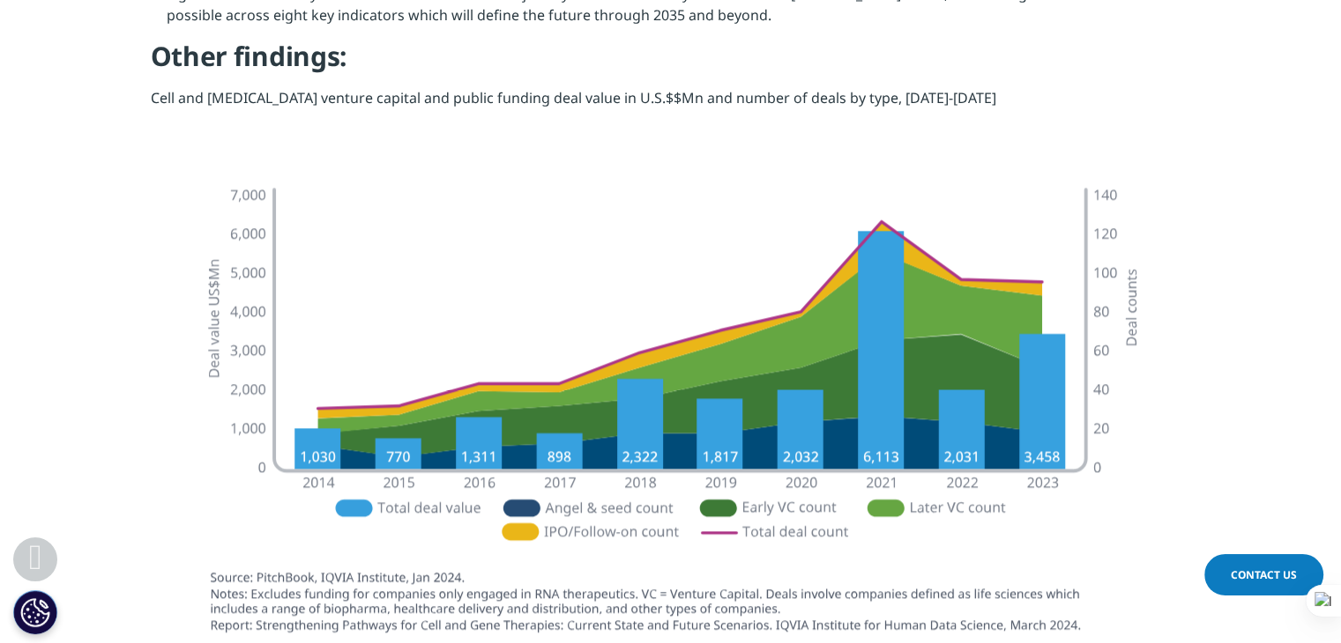
scroll to position [2292, 0]
